Goal: Information Seeking & Learning: Learn about a topic

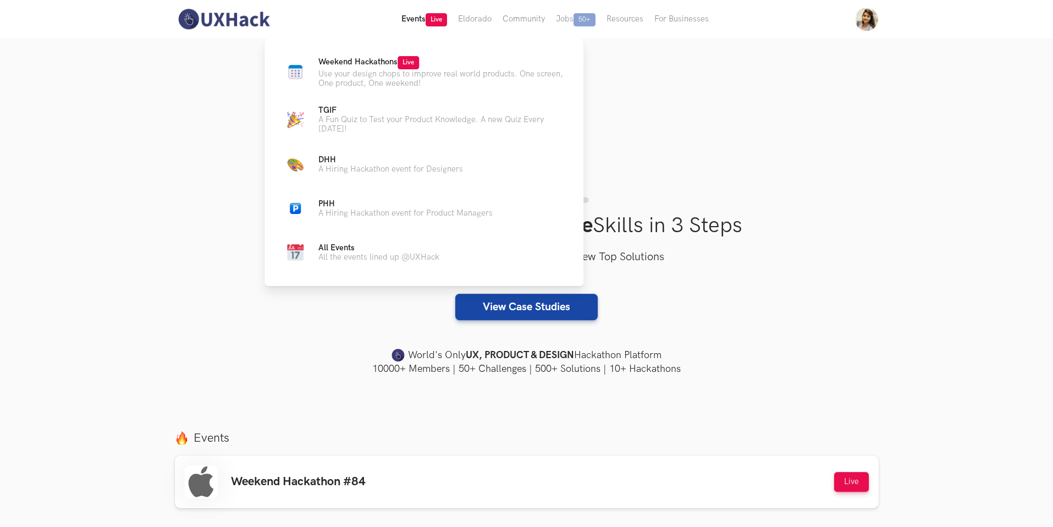
click at [427, 12] on button "Events Live" at bounding box center [424, 19] width 57 height 38
click at [400, 61] on span "Live" at bounding box center [408, 62] width 21 height 13
click at [427, 57] on p "Weekend Hackathons Live" at bounding box center [441, 62] width 247 height 13
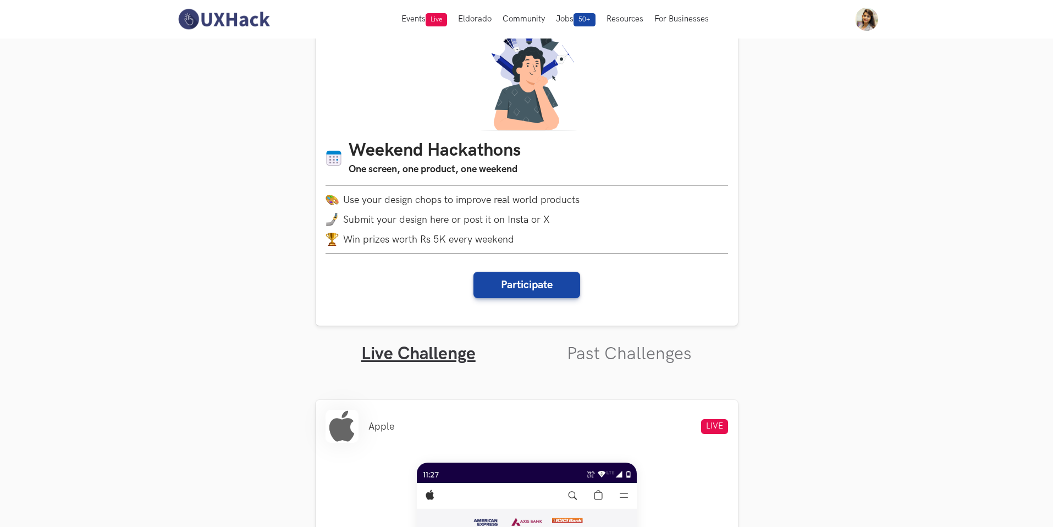
scroll to position [38, 0]
click at [611, 363] on link "Past Challenges" at bounding box center [629, 353] width 125 height 21
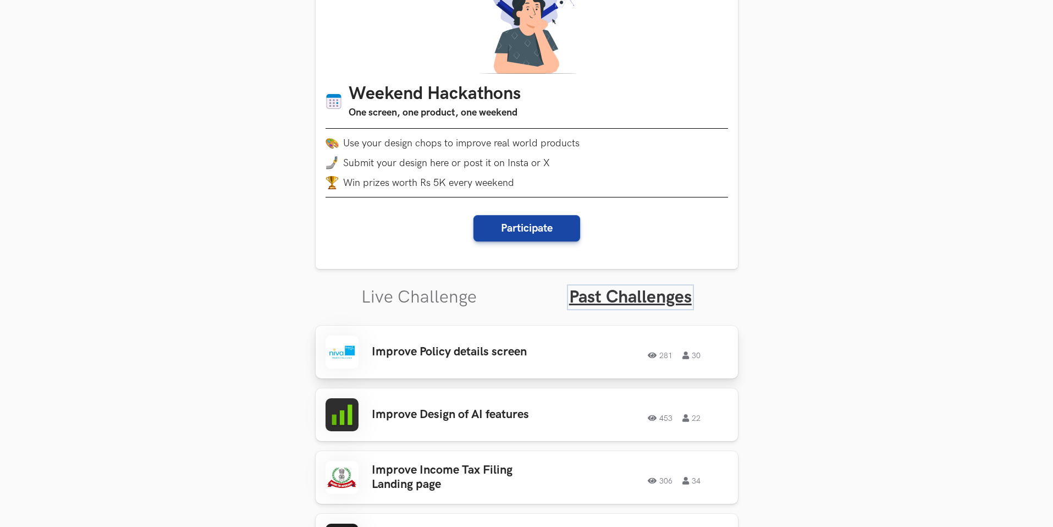
scroll to position [161, 0]
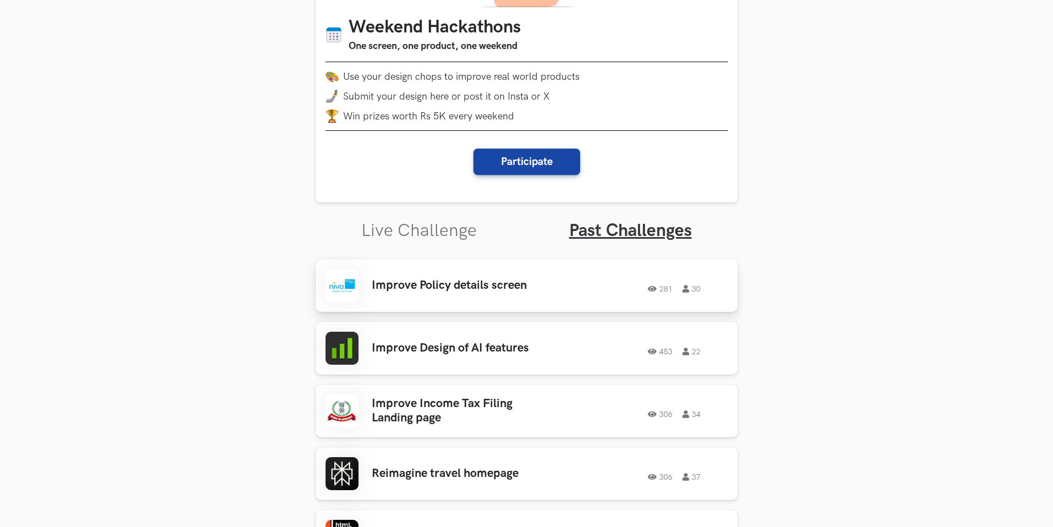
click at [496, 283] on h3 "Improve Policy details screen" at bounding box center [458, 285] width 172 height 14
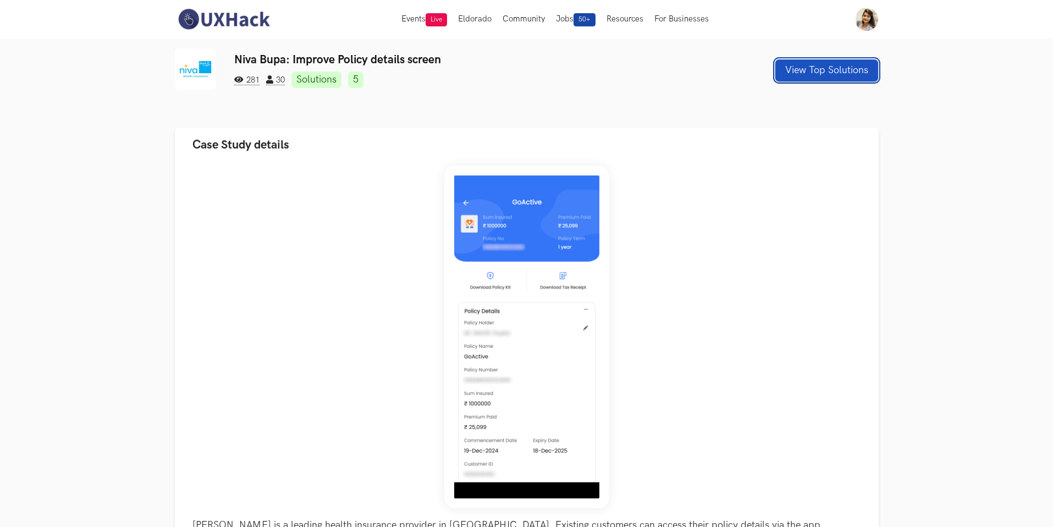
click at [801, 74] on button "View Top Solutions" at bounding box center [826, 70] width 103 height 22
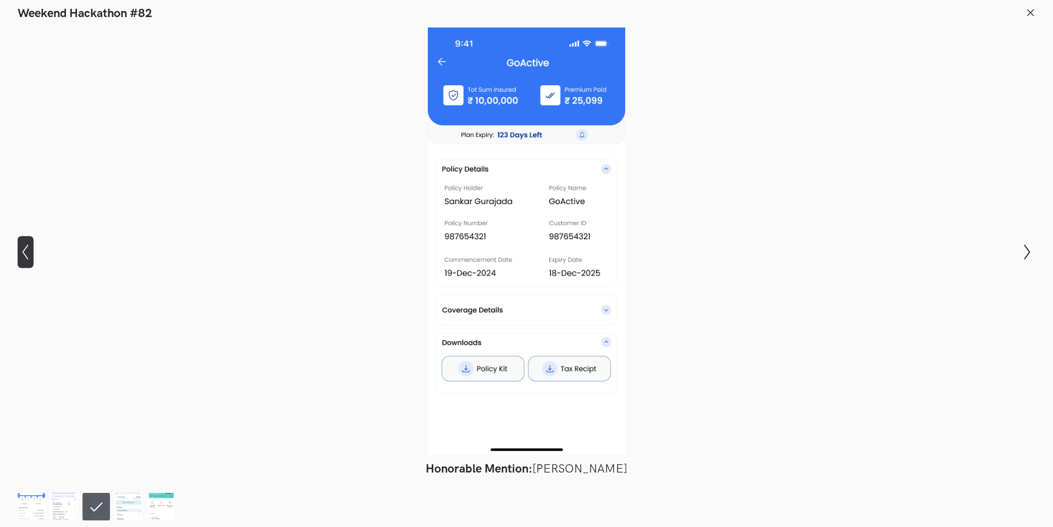
click at [20, 252] on icon "Show previous slide" at bounding box center [26, 252] width 16 height 16
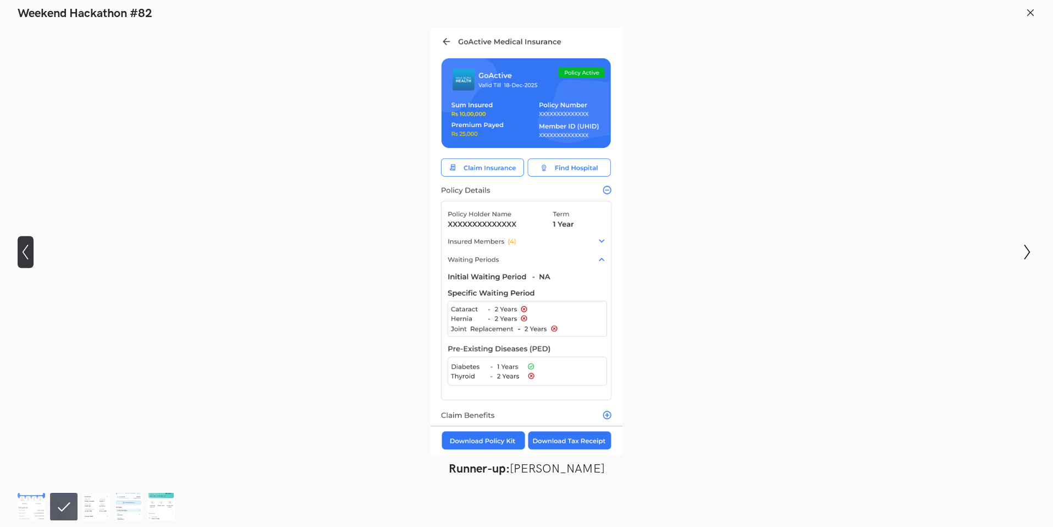
click at [20, 252] on icon "Show previous slide" at bounding box center [26, 252] width 16 height 16
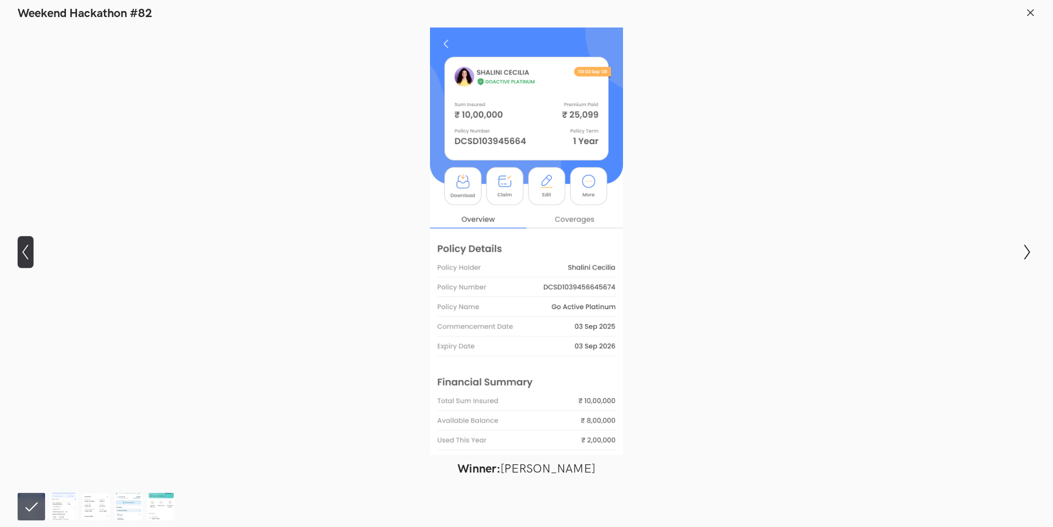
click at [20, 252] on icon "Show previous slide" at bounding box center [26, 252] width 16 height 16
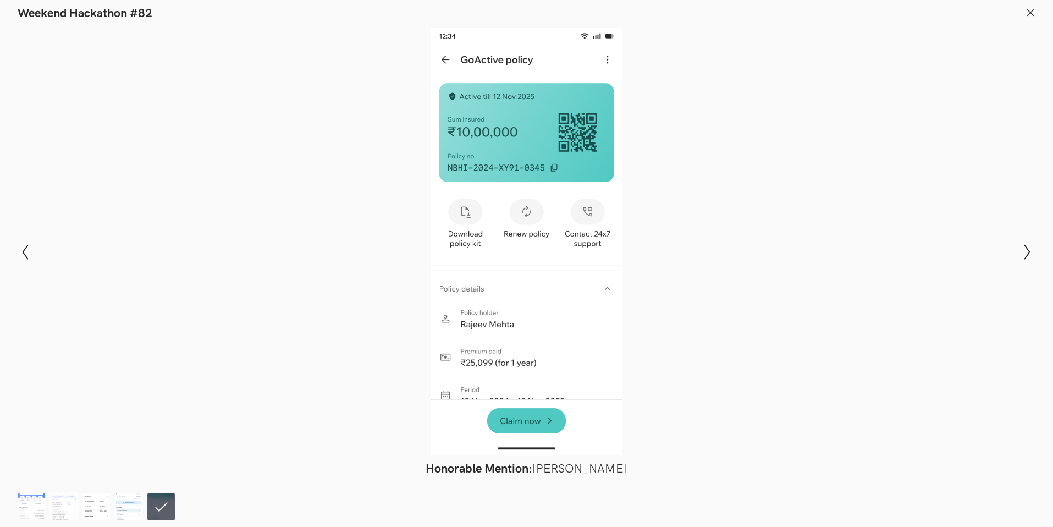
click at [1030, 15] on icon at bounding box center [1031, 13] width 10 height 10
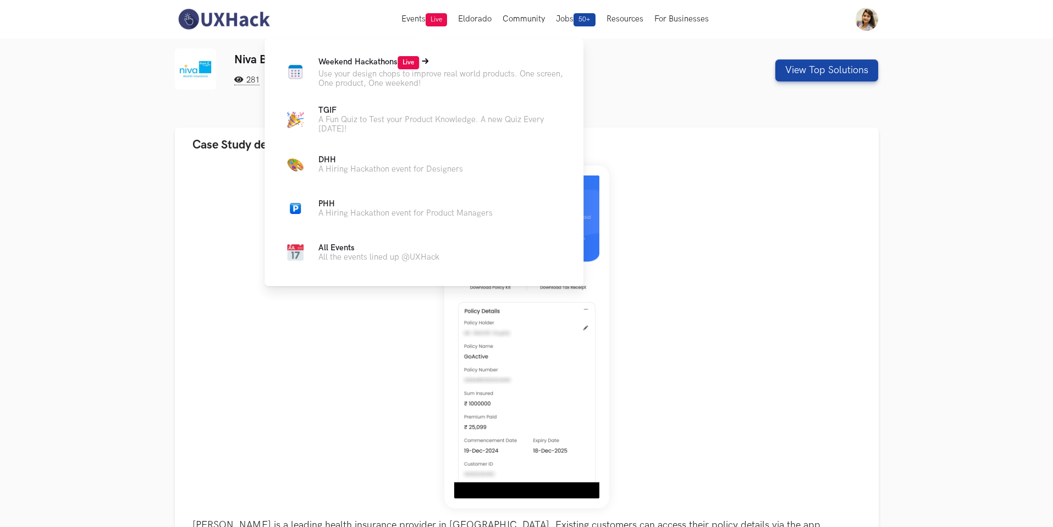
click at [362, 65] on span "Weekend Hackathons Live" at bounding box center [368, 61] width 101 height 9
click at [425, 61] on icon at bounding box center [425, 60] width 7 height 5
click at [410, 59] on span "Live" at bounding box center [408, 62] width 21 height 13
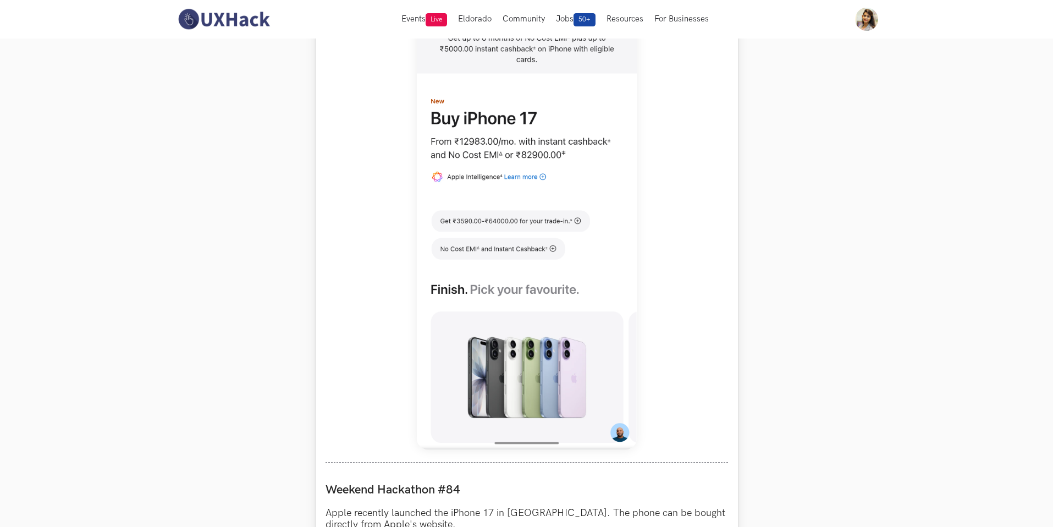
scroll to position [536, 0]
